Goal: Task Accomplishment & Management: Manage account settings

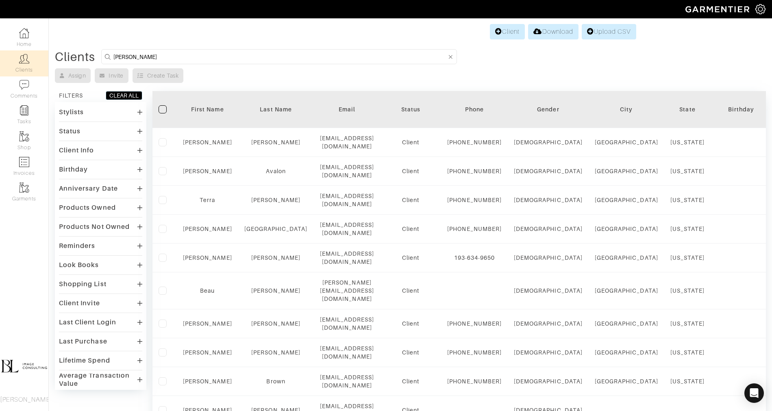
type input "owen"
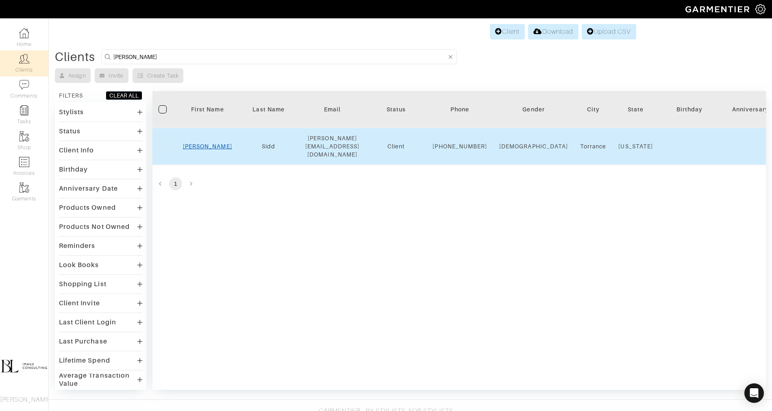
click at [211, 146] on link "Owen" at bounding box center [207, 146] width 49 height 7
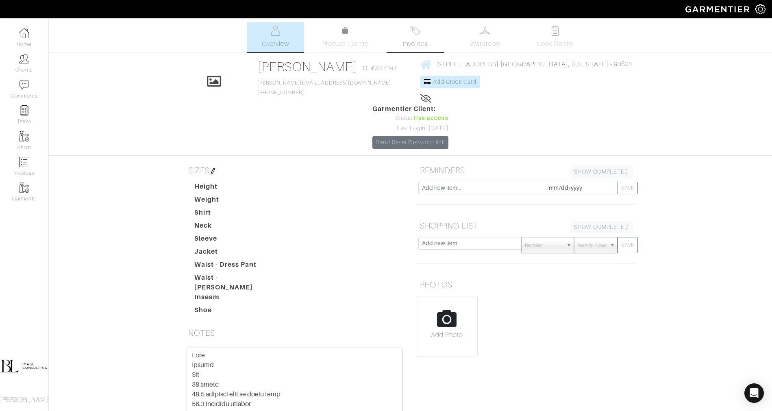
click at [425, 38] on link "Invoices" at bounding box center [415, 37] width 57 height 30
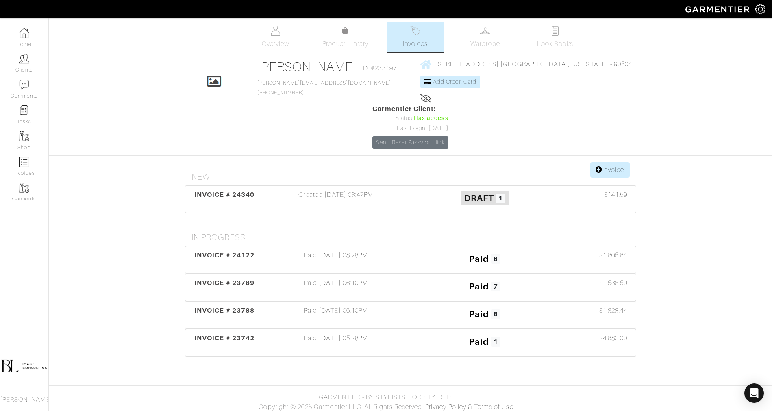
click at [373, 250] on div "Paid [DATE] 08:28PM" at bounding box center [336, 259] width 149 height 19
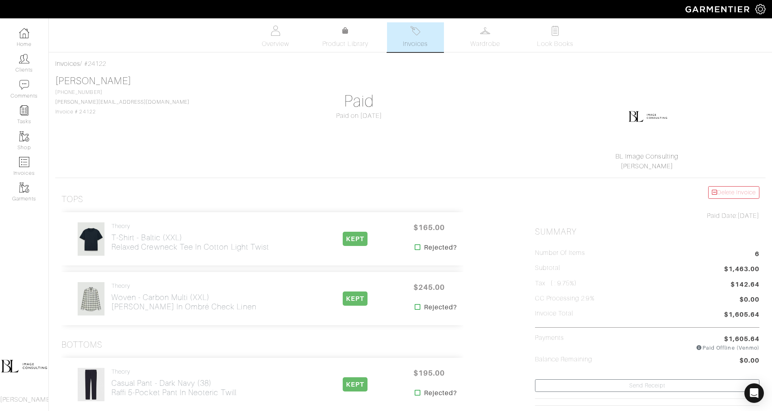
click at [414, 37] on link "Invoices" at bounding box center [415, 37] width 57 height 30
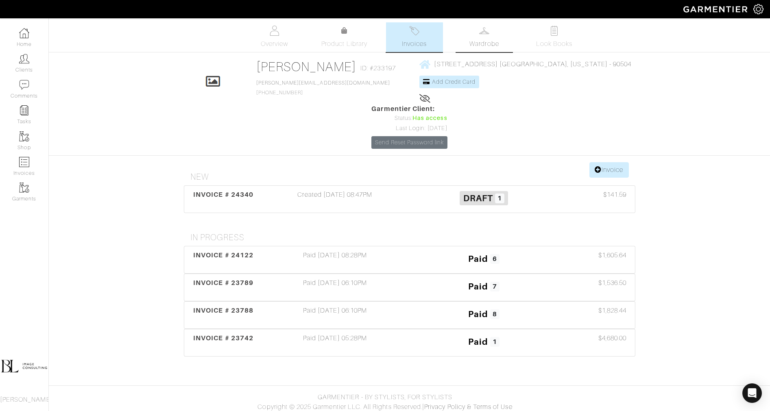
click at [492, 36] on link "Wardrobe" at bounding box center [484, 37] width 57 height 30
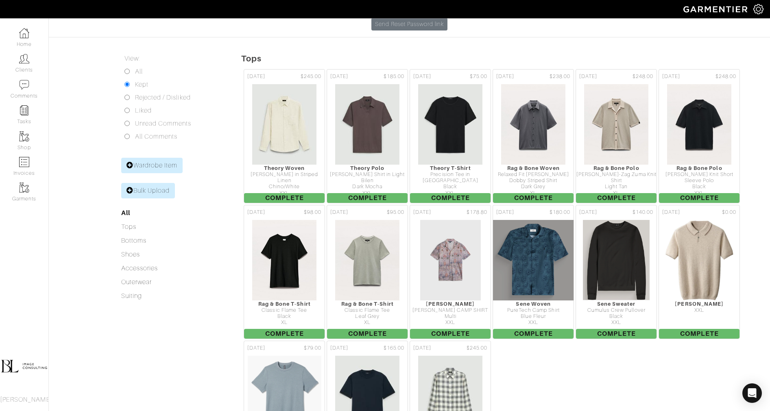
scroll to position [124, 0]
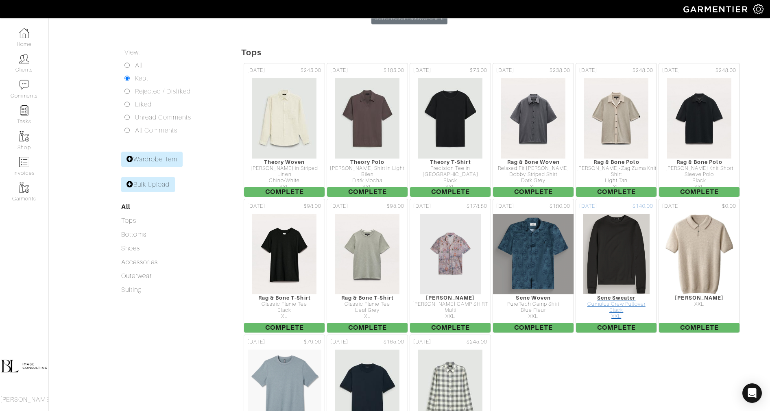
click at [623, 213] on img at bounding box center [616, 253] width 68 height 81
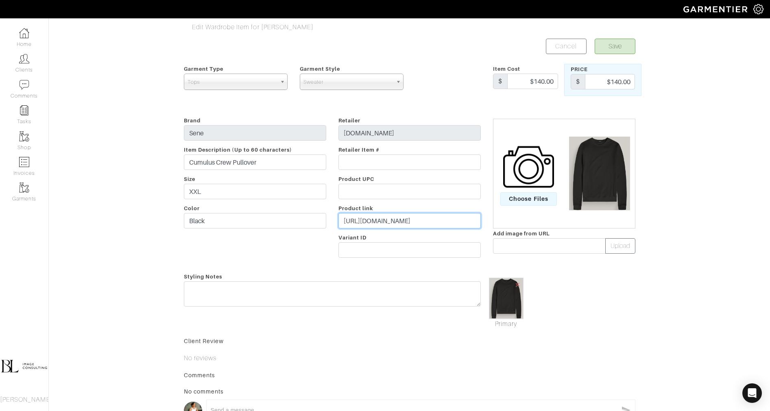
click at [400, 221] on input "[URL][DOMAIN_NAME]" at bounding box center [409, 220] width 142 height 15
click at [401, 221] on input "[URL][DOMAIN_NAME]" at bounding box center [409, 220] width 142 height 15
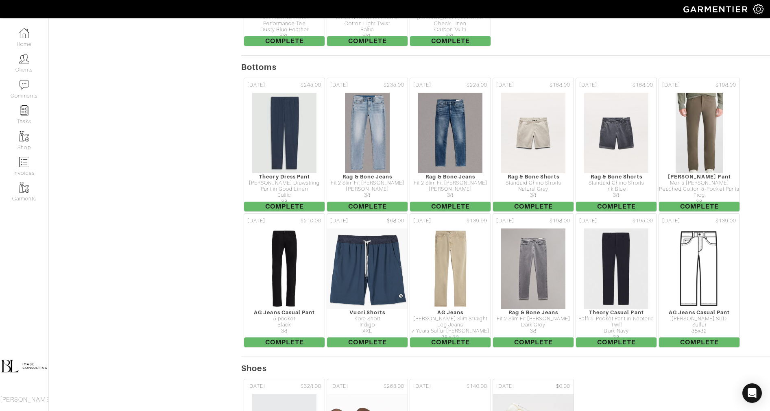
scroll to position [551, 0]
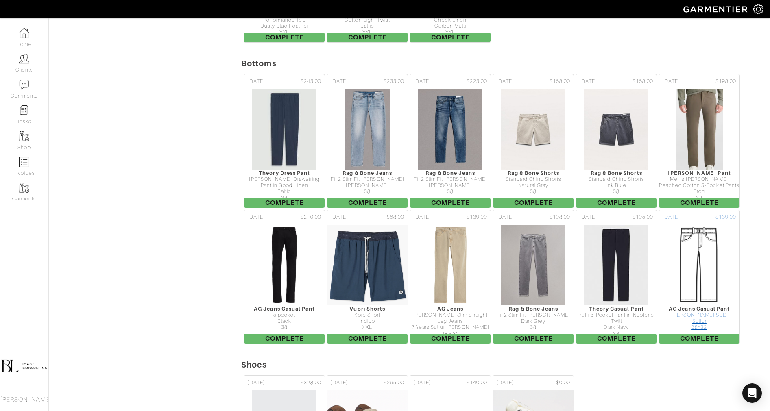
click at [723, 227] on img at bounding box center [698, 264] width 81 height 81
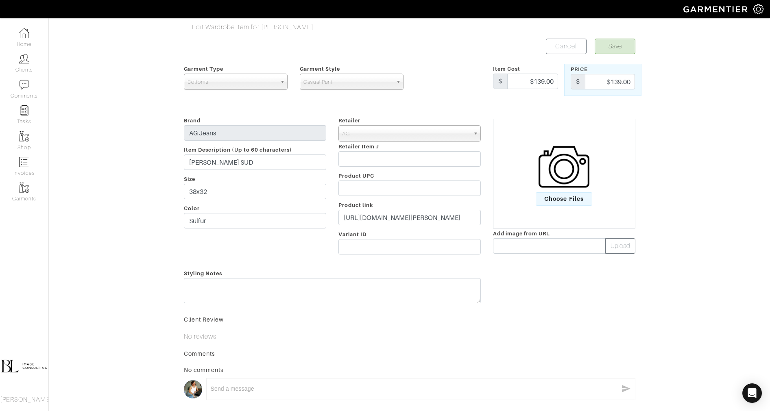
scroll to position [64, 0]
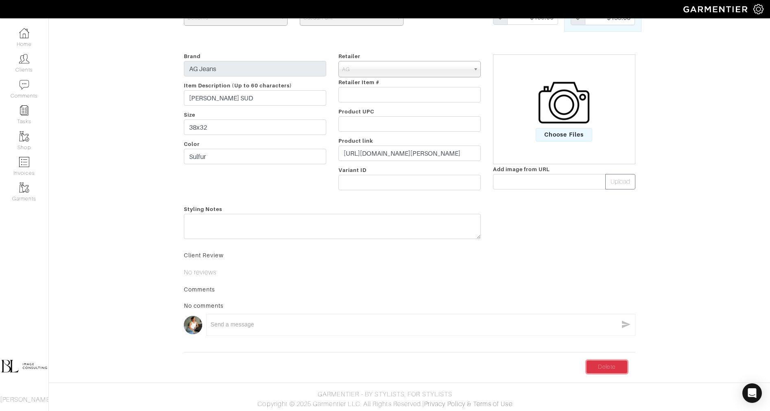
click at [616, 362] on link "Delete" at bounding box center [606, 367] width 41 height 13
